Goal: Navigation & Orientation: Understand site structure

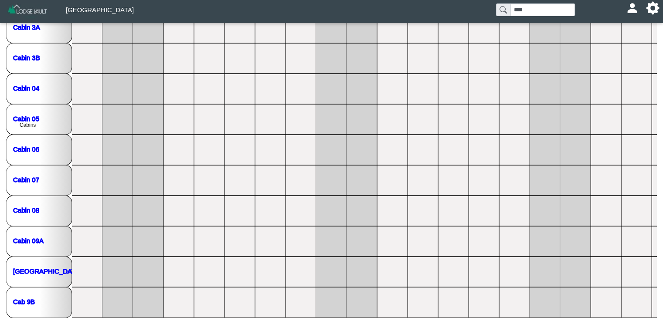
scroll to position [0, 674]
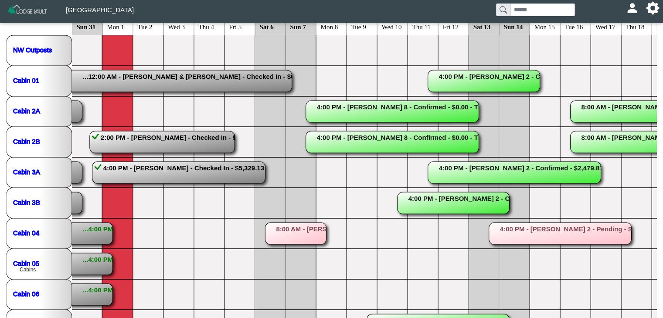
scroll to position [79, 0]
